Goal: Ask a question

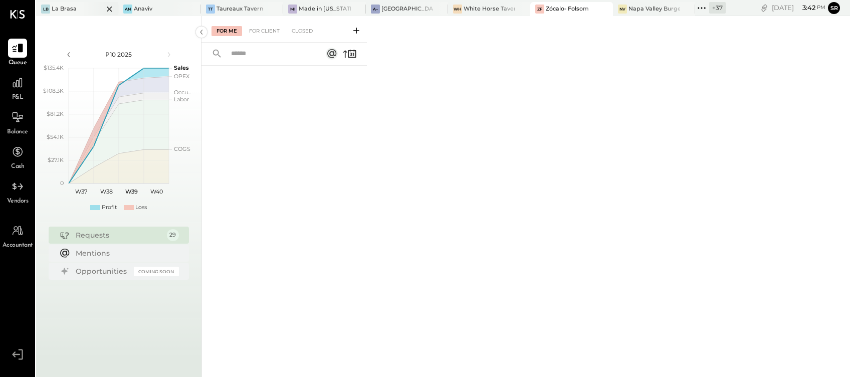
click at [70, 6] on div "La Brasa" at bounding box center [64, 9] width 25 height 8
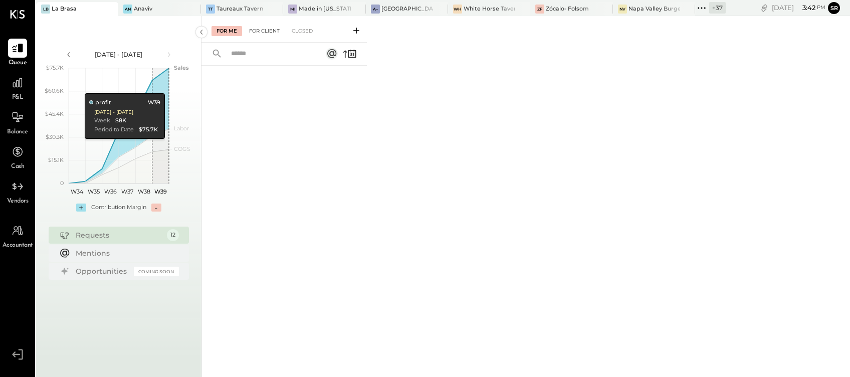
click at [269, 32] on div "For Client" at bounding box center [264, 31] width 41 height 10
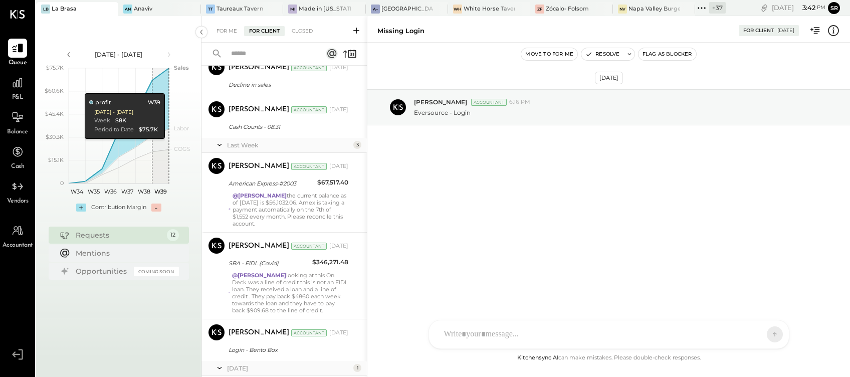
scroll to position [499, 0]
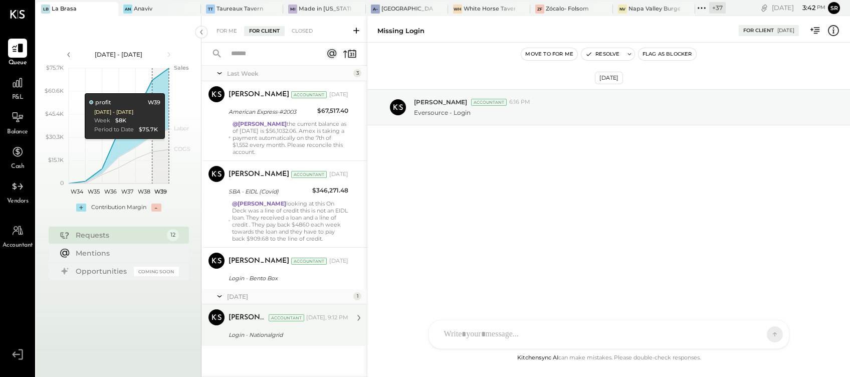
click at [279, 337] on div "Login - Nationalgrid" at bounding box center [287, 335] width 117 height 10
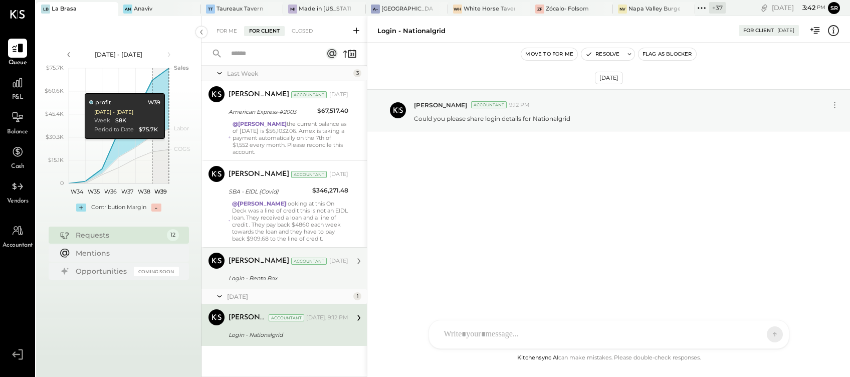
click at [270, 273] on div "Login - Bento Box" at bounding box center [287, 278] width 117 height 10
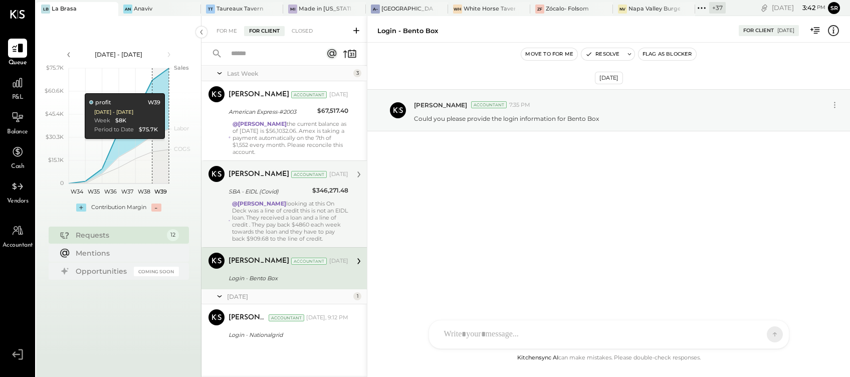
click at [260, 220] on div "@[PERSON_NAME] looking at this On Deck was a line of credit this is not an EIDL…" at bounding box center [290, 221] width 116 height 42
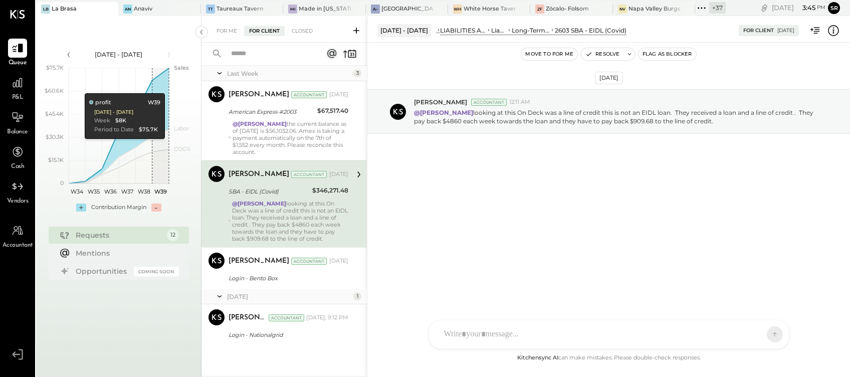
click at [510, 208] on div "[DATE] [PERSON_NAME] Accountant 12:11 AM @[PERSON_NAME] looking at this On Deck…" at bounding box center [608, 138] width 483 height 141
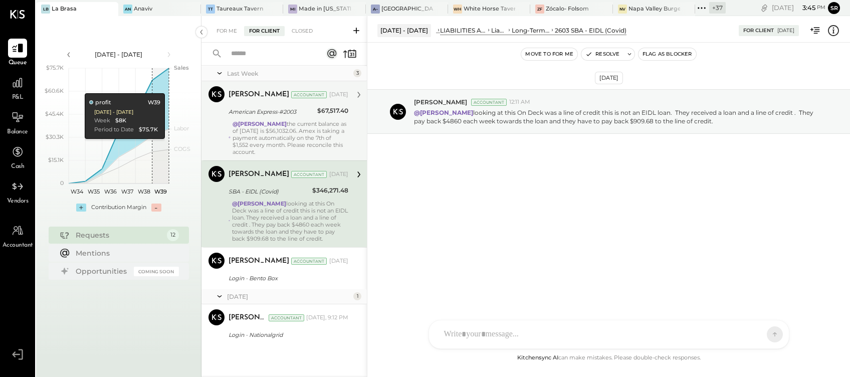
click at [298, 129] on div "@[PERSON_NAME] the current balance as of [DATE] is $56,1032.06. Amex is taking …" at bounding box center [291, 137] width 116 height 35
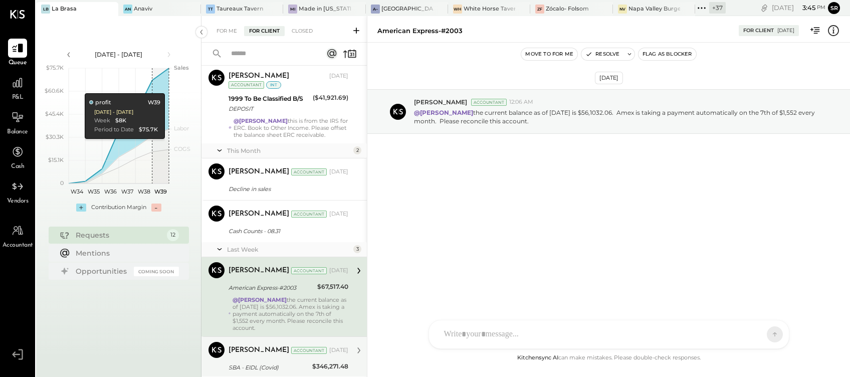
scroll to position [298, 0]
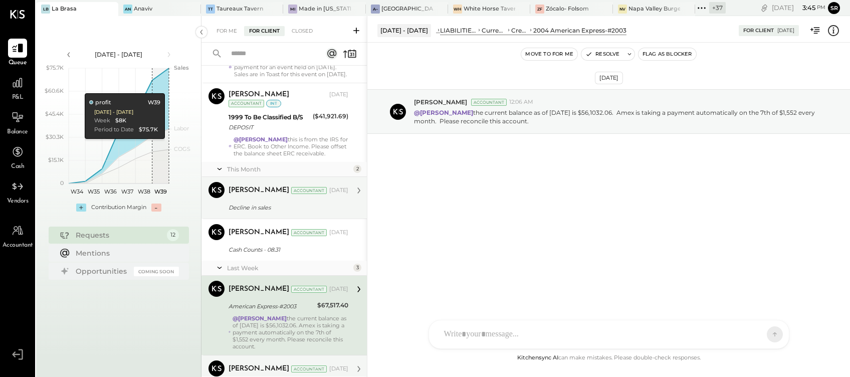
click at [284, 213] on div "Decline in sales" at bounding box center [287, 208] width 117 height 10
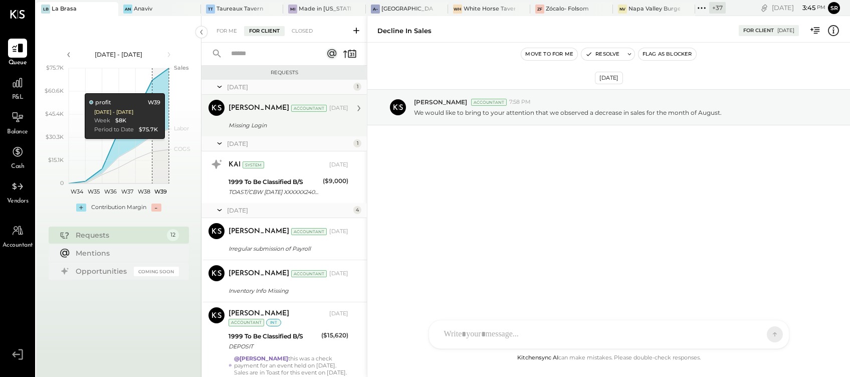
click at [288, 123] on div "Missing Login" at bounding box center [287, 125] width 117 height 10
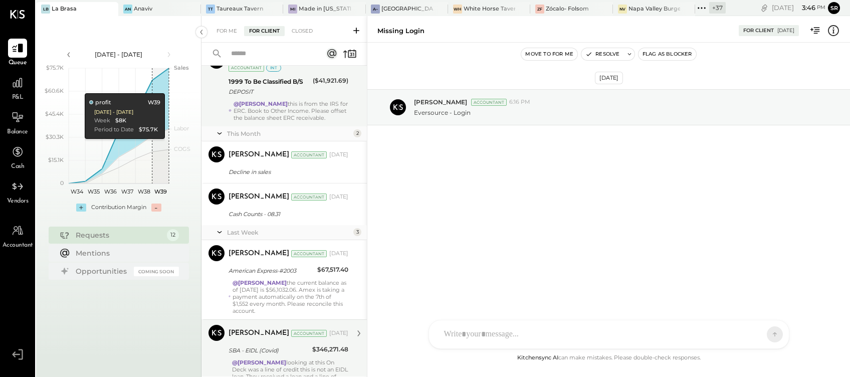
scroll to position [499, 0]
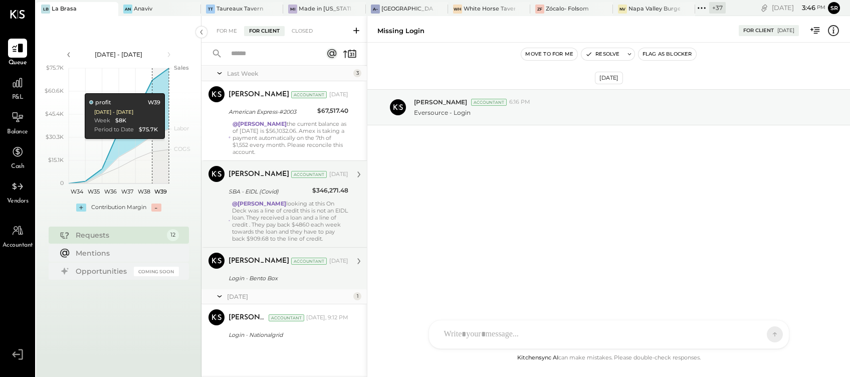
click at [289, 284] on div "Login - Bento Box" at bounding box center [287, 278] width 117 height 12
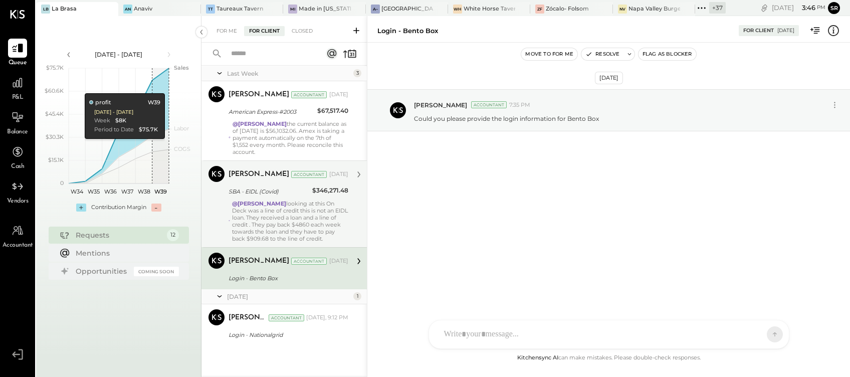
click at [302, 225] on div "@[PERSON_NAME] looking at this On Deck was a line of credit this is not an EIDL…" at bounding box center [290, 221] width 116 height 42
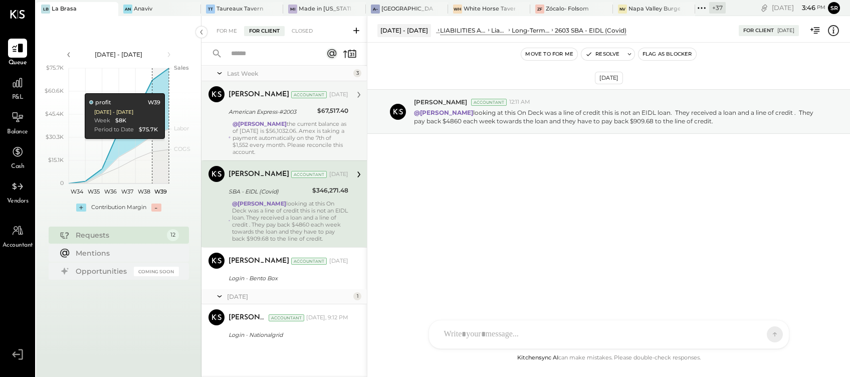
click at [291, 138] on div "@[PERSON_NAME] the current balance as of [DATE] is $56,1032.06. Amex is taking …" at bounding box center [291, 137] width 116 height 35
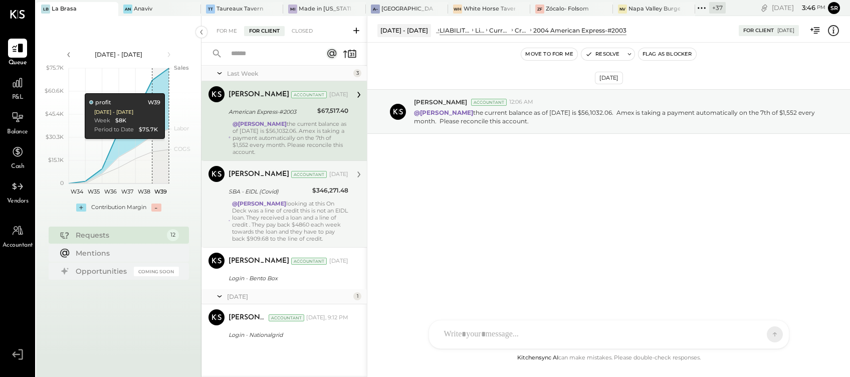
click at [281, 211] on div "@[PERSON_NAME] looking at this On Deck was a line of credit this is not an EIDL…" at bounding box center [290, 221] width 116 height 42
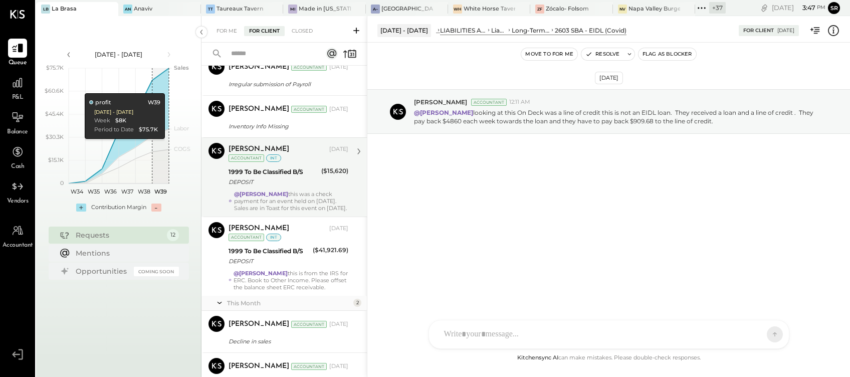
scroll to position [98, 0]
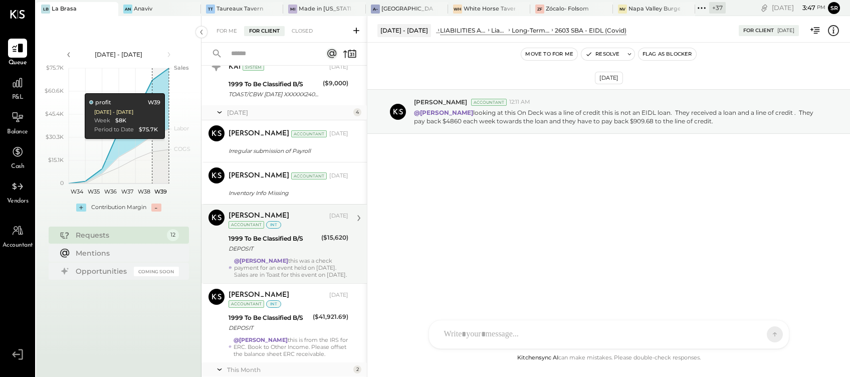
click at [304, 248] on div "DEPOSIT" at bounding box center [274, 249] width 90 height 10
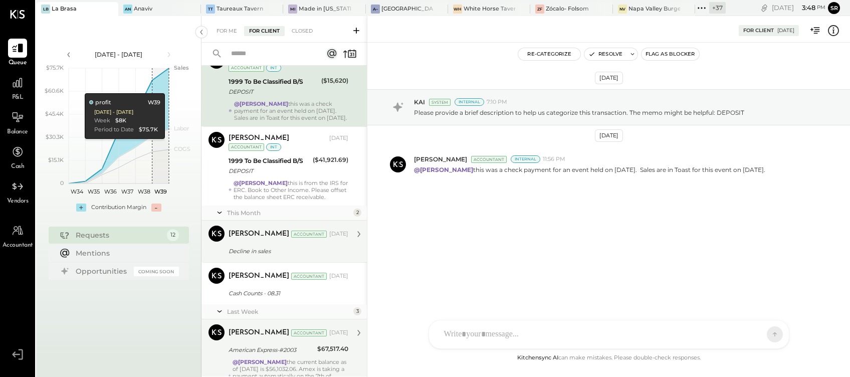
scroll to position [267, 0]
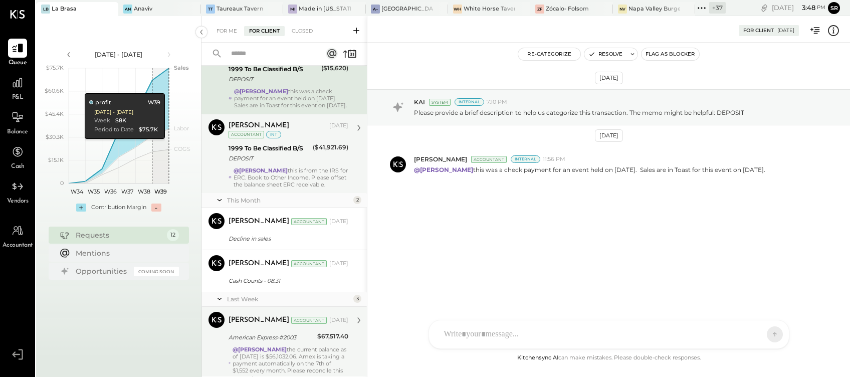
click at [294, 179] on div "@[PERSON_NAME] this is from the IRS for ERC. Book to Other Income. Please offse…" at bounding box center [291, 177] width 115 height 21
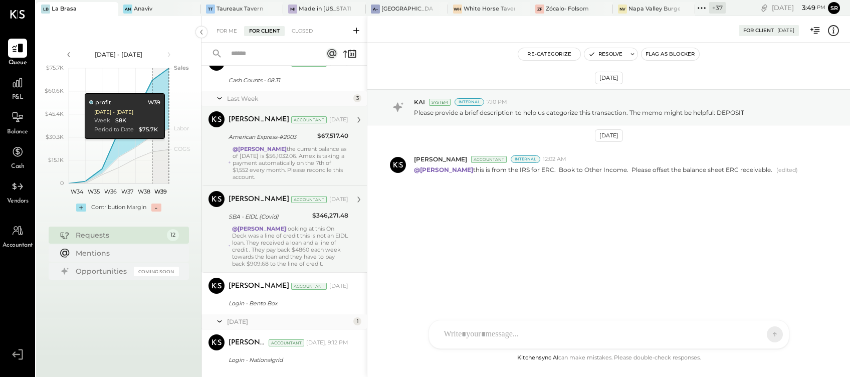
scroll to position [499, 0]
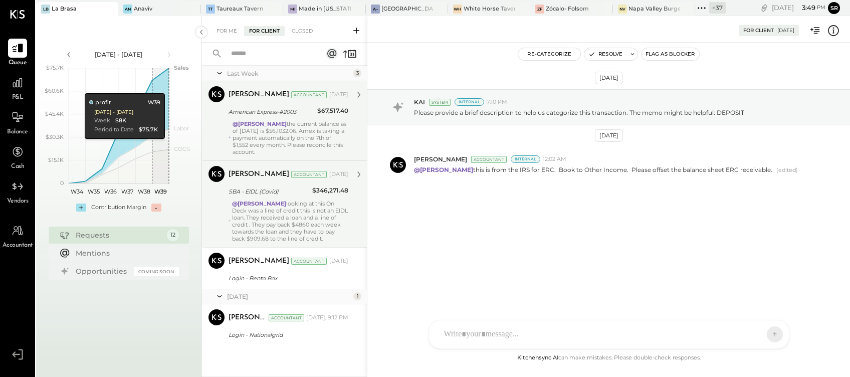
click at [281, 217] on div "@[PERSON_NAME] looking at this On Deck was a line of credit this is not an EIDL…" at bounding box center [290, 221] width 116 height 42
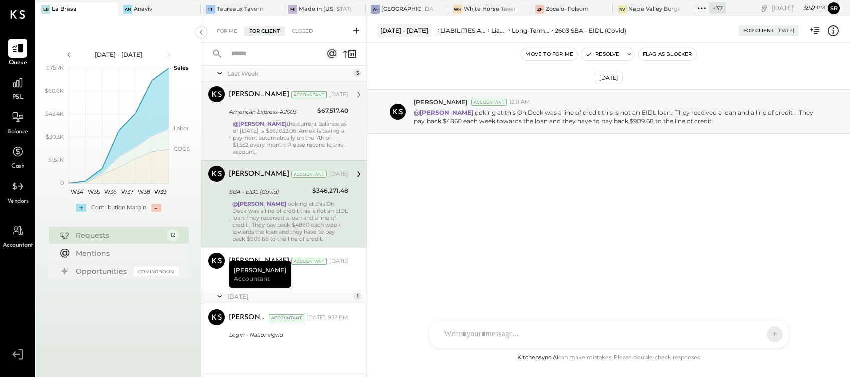
click at [358, 30] on icon at bounding box center [356, 31] width 6 height 6
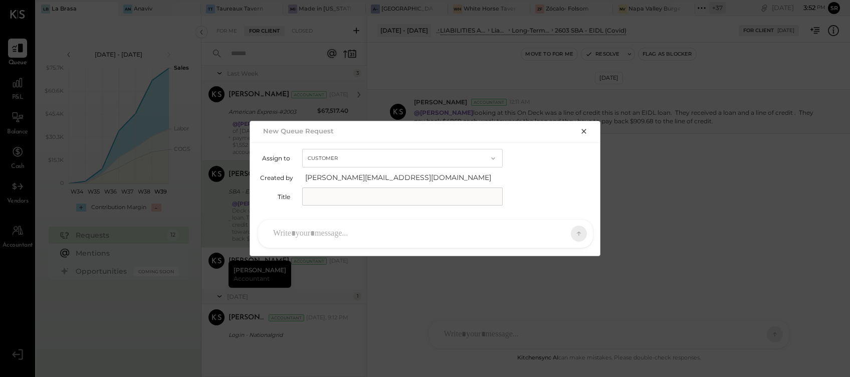
click at [327, 200] on input "text" at bounding box center [402, 196] width 201 height 18
paste input "**********"
click at [387, 198] on input "**********" at bounding box center [402, 196] width 201 height 18
type input "**********"
click at [322, 227] on div at bounding box center [416, 234] width 297 height 22
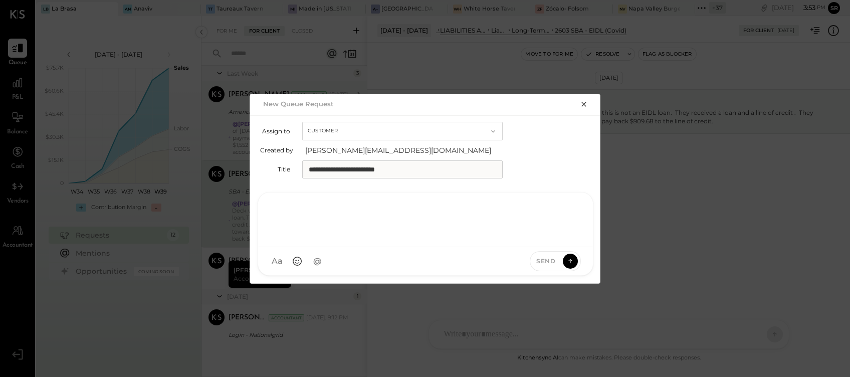
click at [446, 172] on input "**********" at bounding box center [402, 169] width 201 height 18
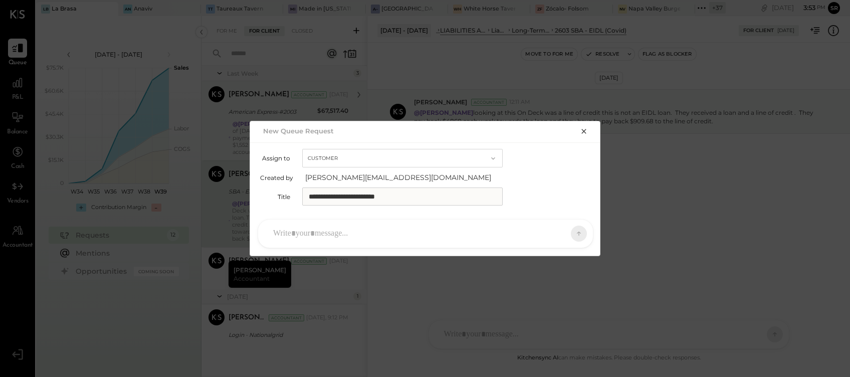
click at [336, 233] on div at bounding box center [416, 234] width 297 height 22
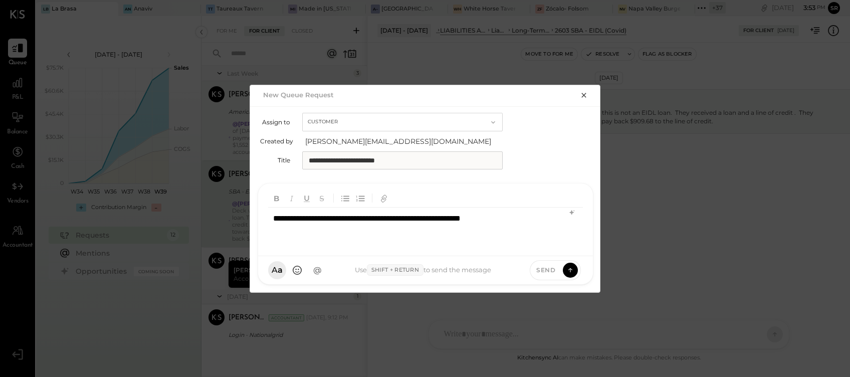
click at [493, 215] on div "**********" at bounding box center [425, 228] width 315 height 40
drag, startPoint x: 495, startPoint y: 216, endPoint x: 426, endPoint y: 221, distance: 69.9
click at [426, 221] on div "**********" at bounding box center [425, 228] width 315 height 40
click at [475, 220] on div "**********" at bounding box center [425, 228] width 315 height 40
click at [547, 269] on span "Send" at bounding box center [545, 270] width 19 height 9
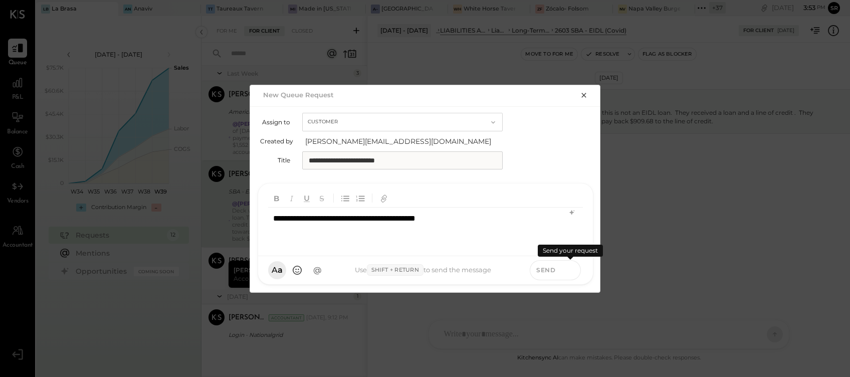
click at [572, 267] on icon at bounding box center [570, 270] width 9 height 10
